Goal: Information Seeking & Learning: Understand process/instructions

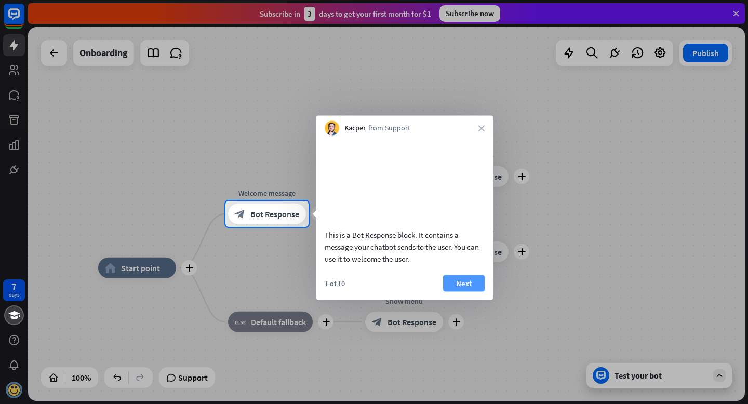
click at [465, 291] on button "Next" at bounding box center [464, 283] width 42 height 17
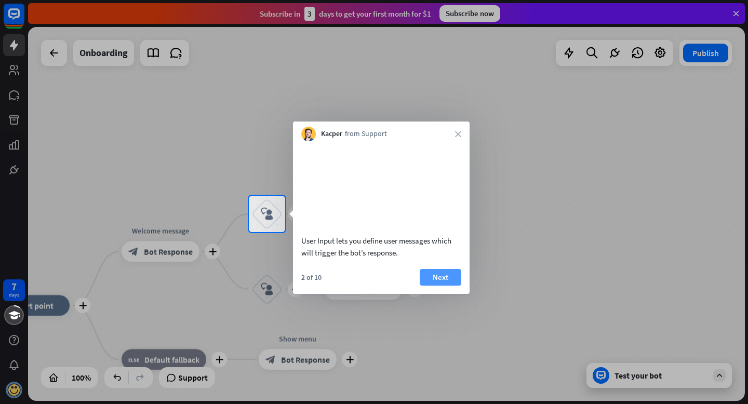
click at [441, 286] on button "Next" at bounding box center [441, 277] width 42 height 17
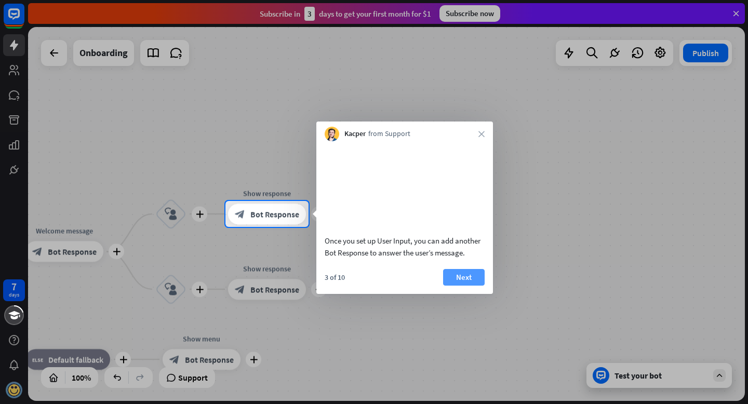
click at [465, 286] on button "Next" at bounding box center [464, 277] width 42 height 17
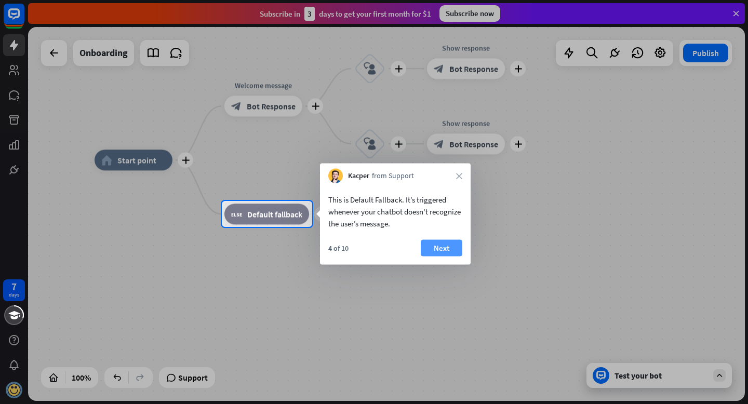
click at [442, 245] on button "Next" at bounding box center [442, 248] width 42 height 17
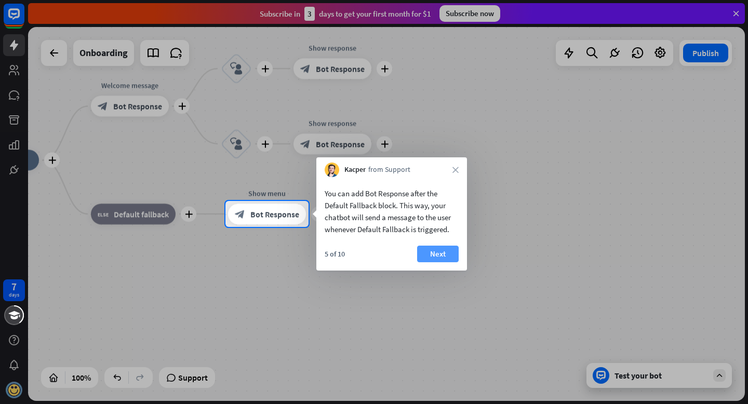
click at [438, 255] on button "Next" at bounding box center [438, 254] width 42 height 17
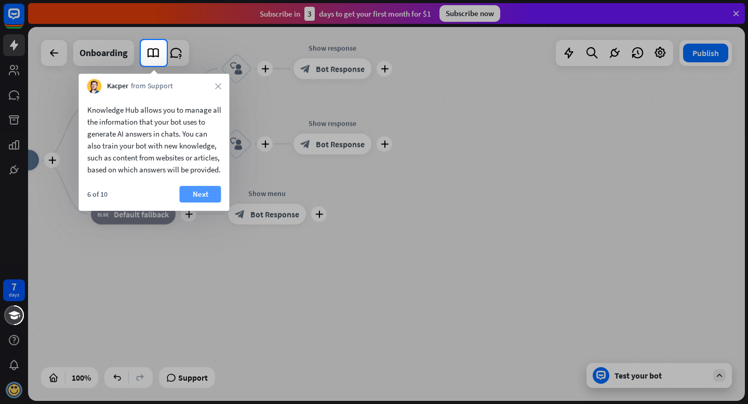
click at [197, 203] on button "Next" at bounding box center [201, 194] width 42 height 17
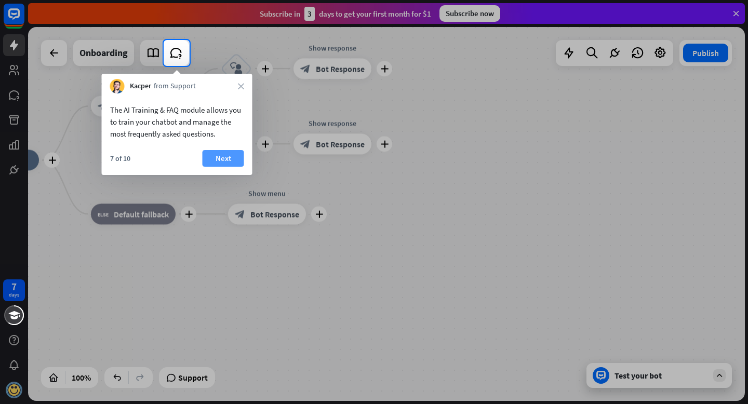
click at [220, 155] on button "Next" at bounding box center [224, 158] width 42 height 17
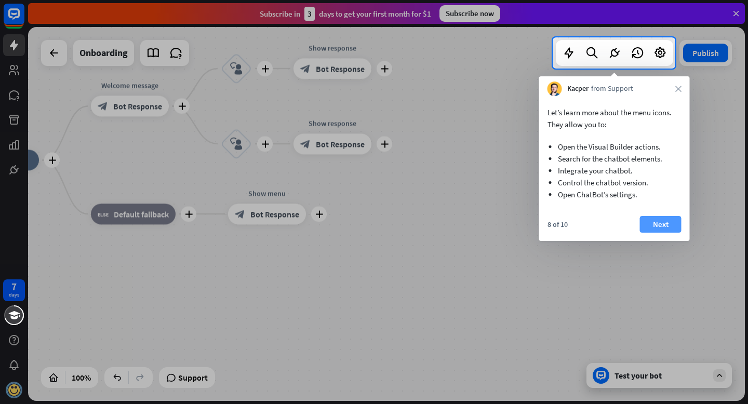
click at [651, 222] on button "Next" at bounding box center [661, 224] width 42 height 17
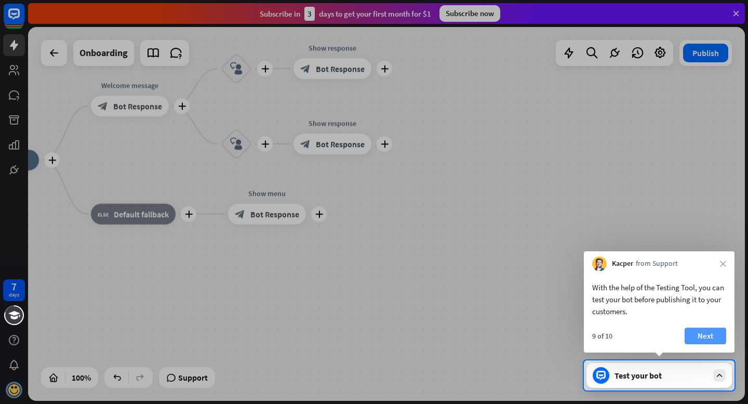
click at [701, 331] on button "Next" at bounding box center [706, 336] width 42 height 17
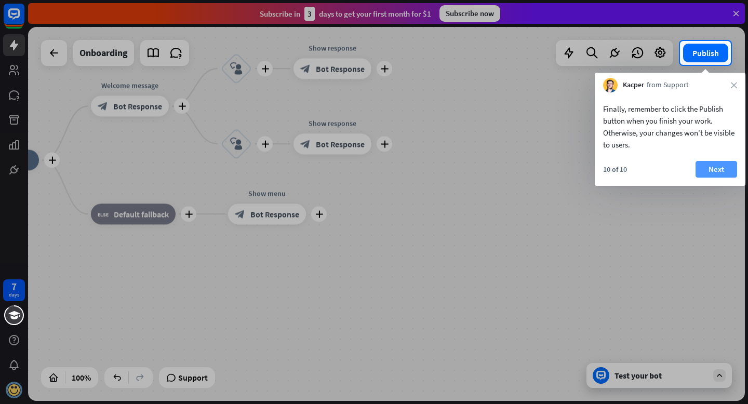
click at [717, 167] on button "Next" at bounding box center [717, 169] width 42 height 17
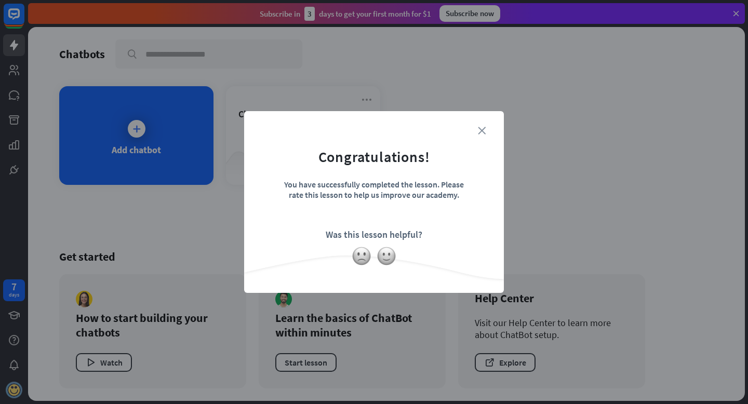
click at [482, 134] on icon "close" at bounding box center [482, 131] width 8 height 8
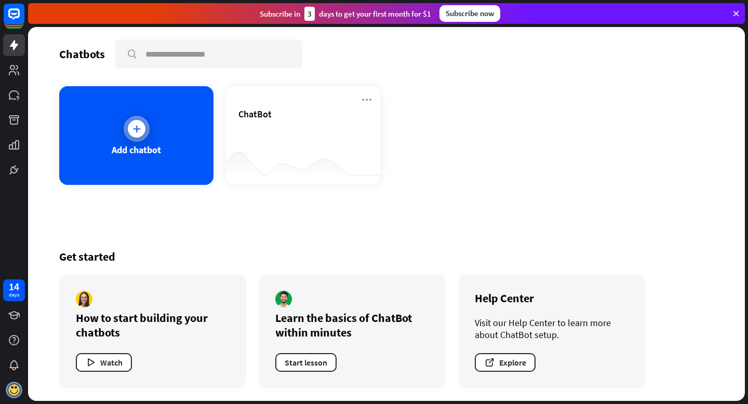
click at [124, 130] on div at bounding box center [137, 129] width 26 height 26
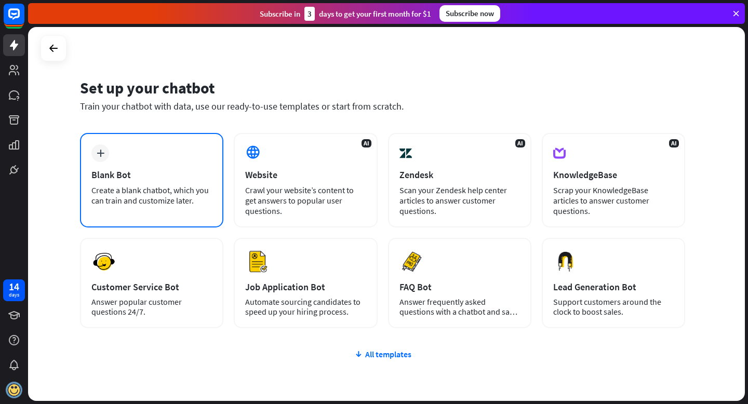
scroll to position [9, 0]
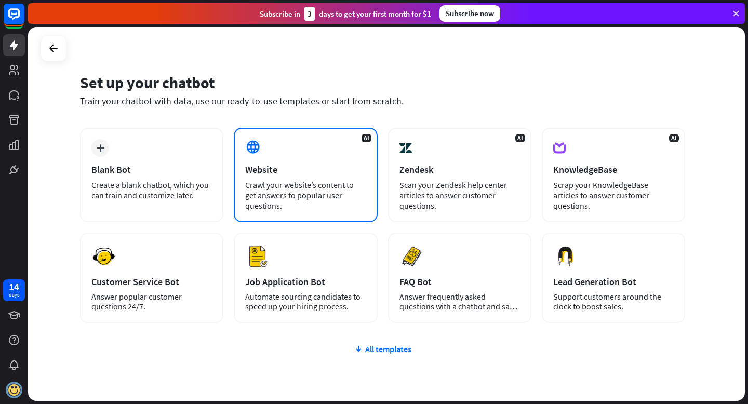
click at [267, 209] on div "AI Website Crawl your website’s content to get answers to popular user question…" at bounding box center [305, 175] width 143 height 95
